Goal: Find contact information: Find contact information

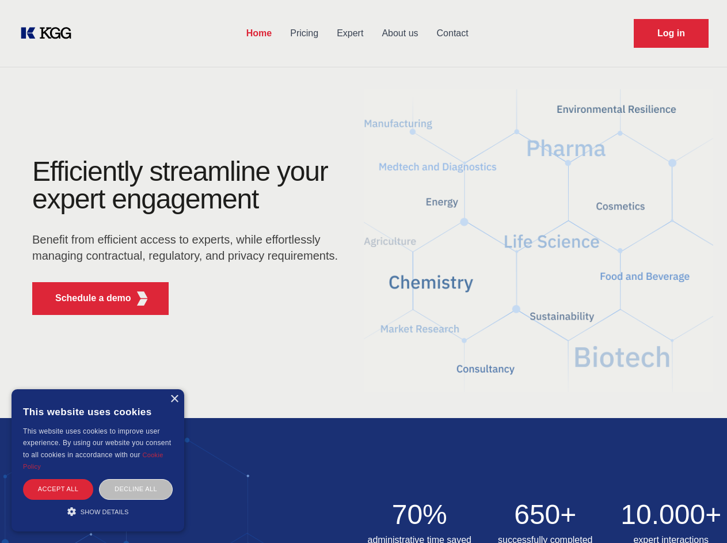
click at [363, 271] on div "Efficiently streamline your expert engagement Benefit from efficient access to …" at bounding box center [189, 241] width 350 height 166
click at [86, 298] on p "Schedule a demo" at bounding box center [93, 298] width 76 height 14
click at [174, 399] on div "× This website uses cookies This website uses cookies to improve user experienc…" at bounding box center [98, 460] width 173 height 142
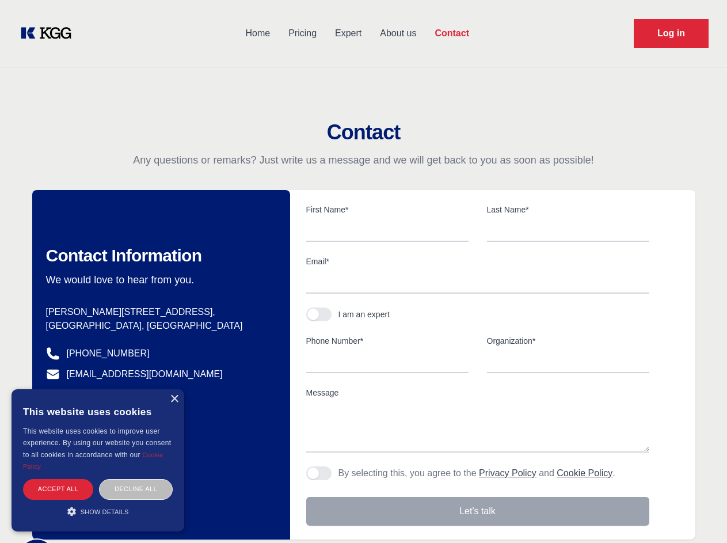
click at [58, 489] on div "Accept all" at bounding box center [58, 489] width 70 height 20
click at [136, 489] on div "Decline all" at bounding box center [136, 489] width 74 height 20
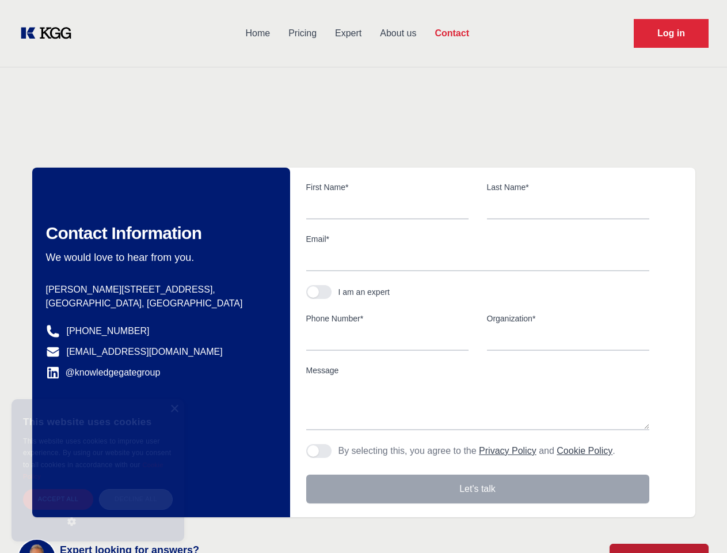
click at [98, 511] on main "Contact Any questions or remarks? Just write us a message and we will get back …" at bounding box center [363, 300] width 727 height 600
